Goal: Task Accomplishment & Management: Manage account settings

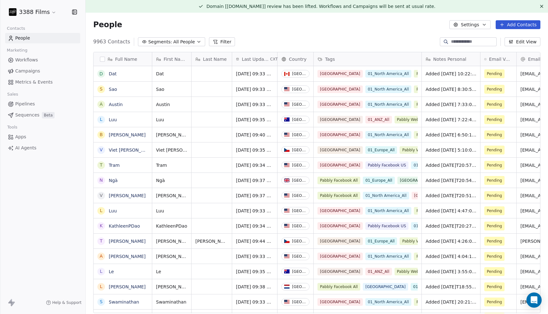
scroll to position [277, 462]
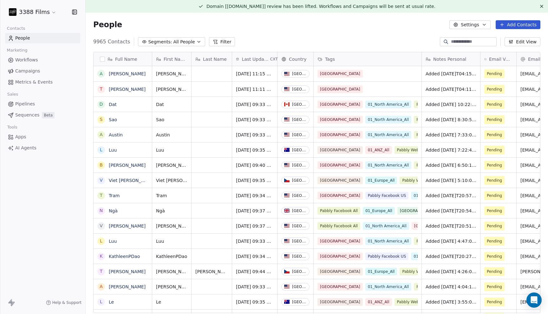
click at [290, 18] on div "People Settings Add Contacts" at bounding box center [317, 25] width 462 height 24
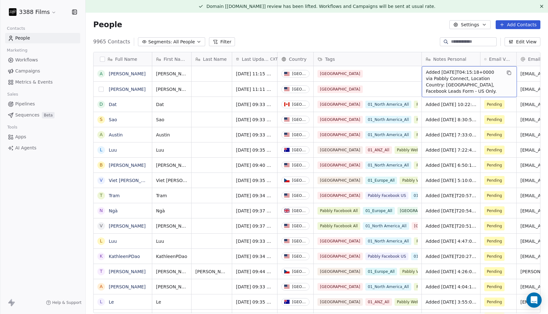
click at [102, 88] on button "grid" at bounding box center [101, 89] width 5 height 5
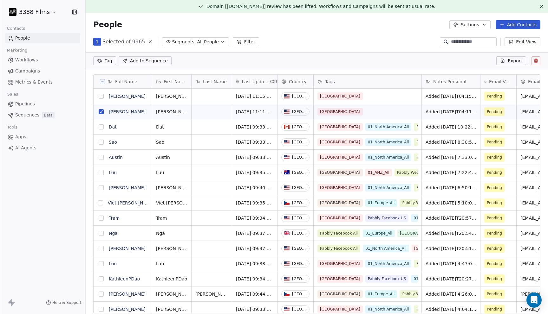
click at [102, 99] on button "grid" at bounding box center [101, 96] width 5 height 5
click at [108, 59] on html "3388 Films Contacts People Marketing Workflows Campaigns Metrics & Events Sales…" at bounding box center [274, 157] width 548 height 314
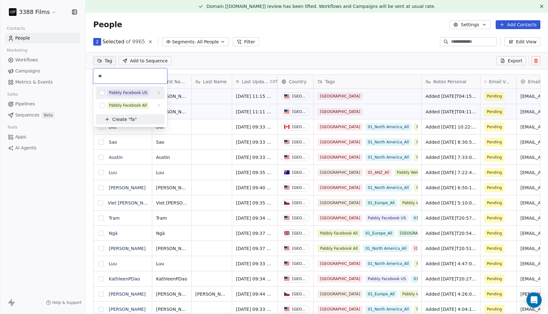
type input "**"
click at [113, 91] on div "Pabbly Facebook US" at bounding box center [128, 93] width 38 height 6
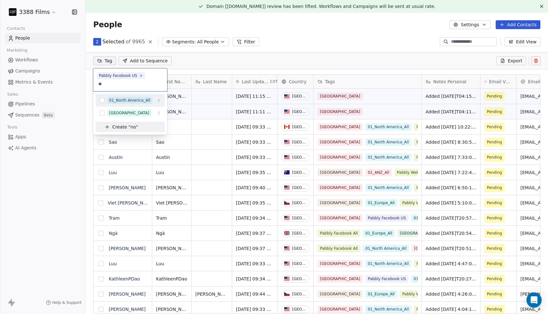
type input "**"
click at [126, 101] on div "01_North America_All" at bounding box center [129, 101] width 41 height 6
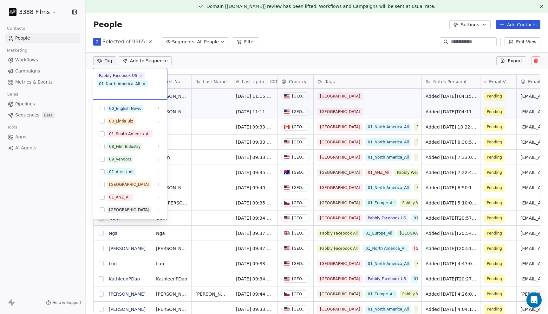
click at [308, 34] on html "3388 Films Contacts People Marketing Workflows Campaigns Metrics & Events Sales…" at bounding box center [274, 157] width 548 height 314
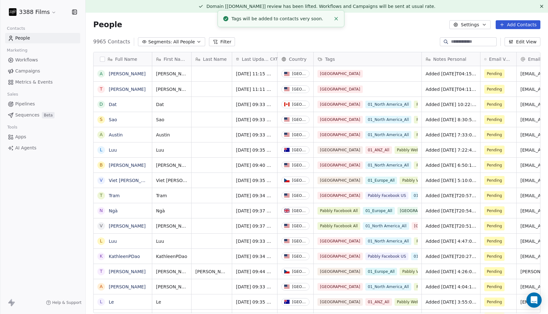
scroll to position [4, 0]
click at [329, 37] on div "9965 Contacts Segments: All People Filter Edit View" at bounding box center [317, 42] width 462 height 10
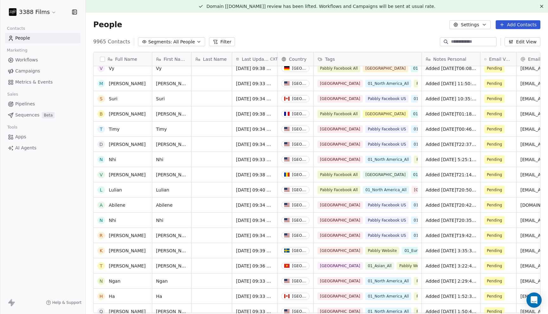
scroll to position [0, 0]
